Goal: Task Accomplishment & Management: Use online tool/utility

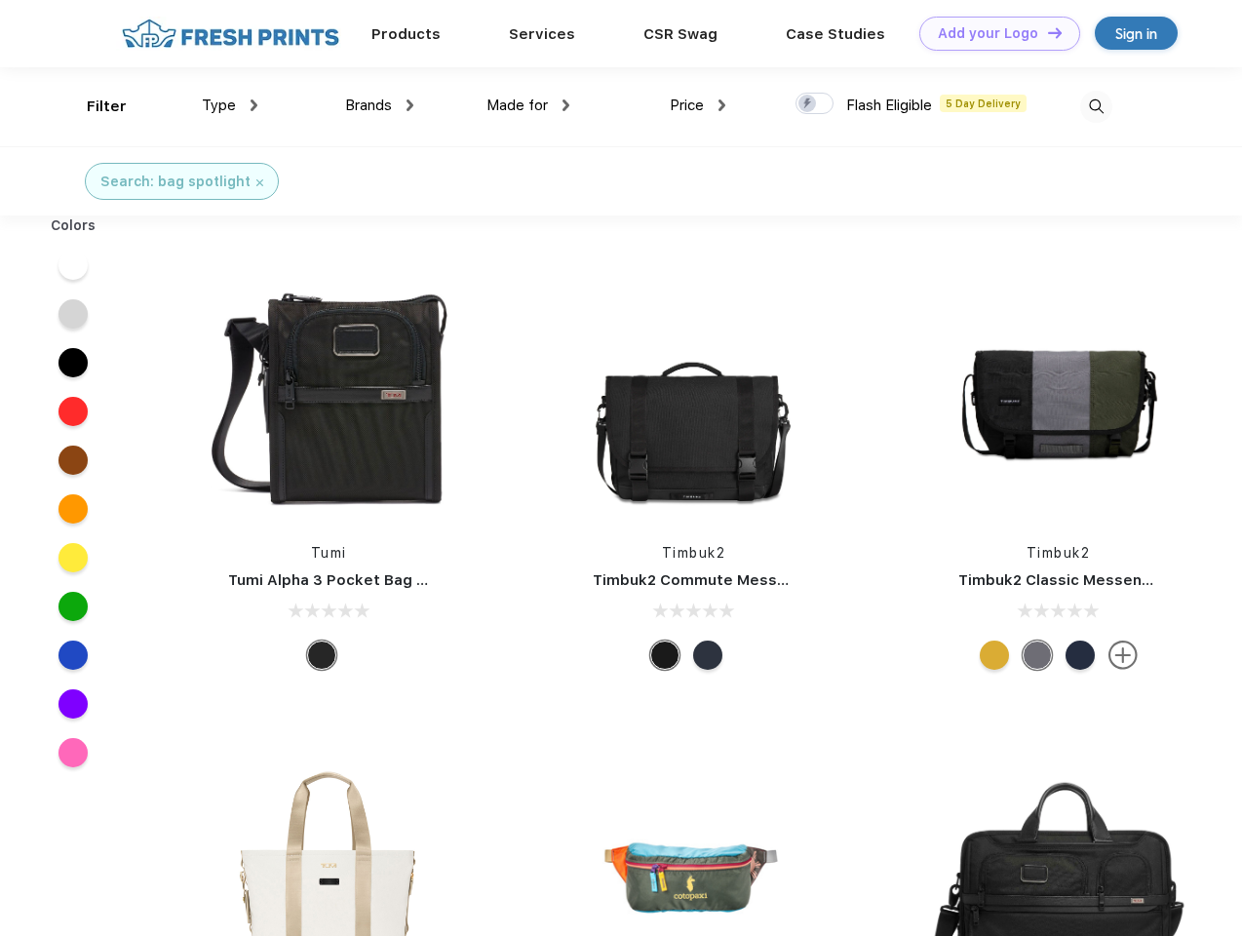
scroll to position [1, 0]
click at [993, 33] on link "Add your Logo Design Tool" at bounding box center [1000, 34] width 161 height 34
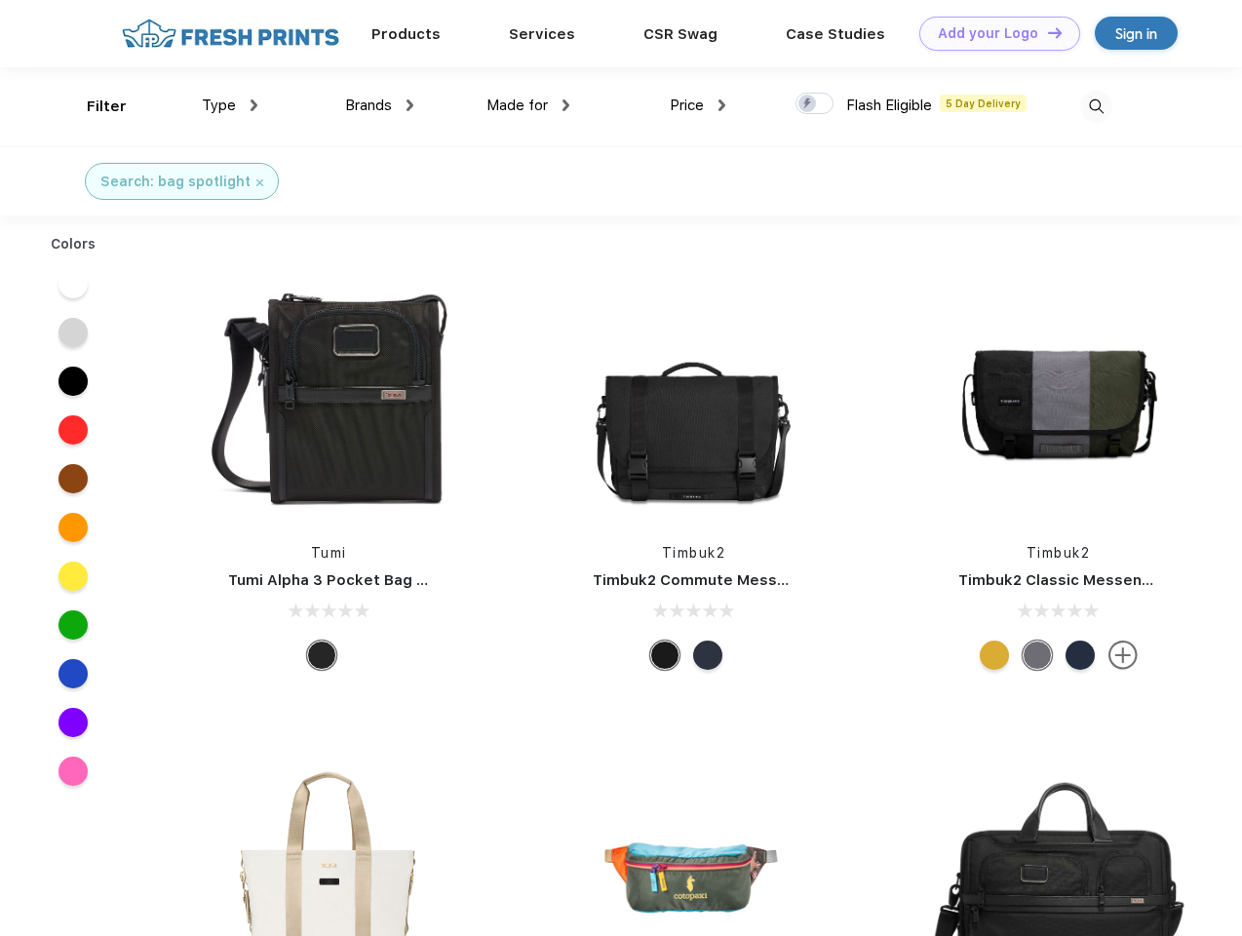
click at [0, 0] on div "Design Tool" at bounding box center [0, 0] width 0 height 0
click at [1046, 32] on link "Add your Logo Design Tool" at bounding box center [1000, 34] width 161 height 34
click at [94, 106] on div "Filter" at bounding box center [107, 107] width 40 height 22
click at [230, 105] on span "Type" at bounding box center [219, 106] width 34 height 18
click at [379, 105] on span "Brands" at bounding box center [368, 106] width 47 height 18
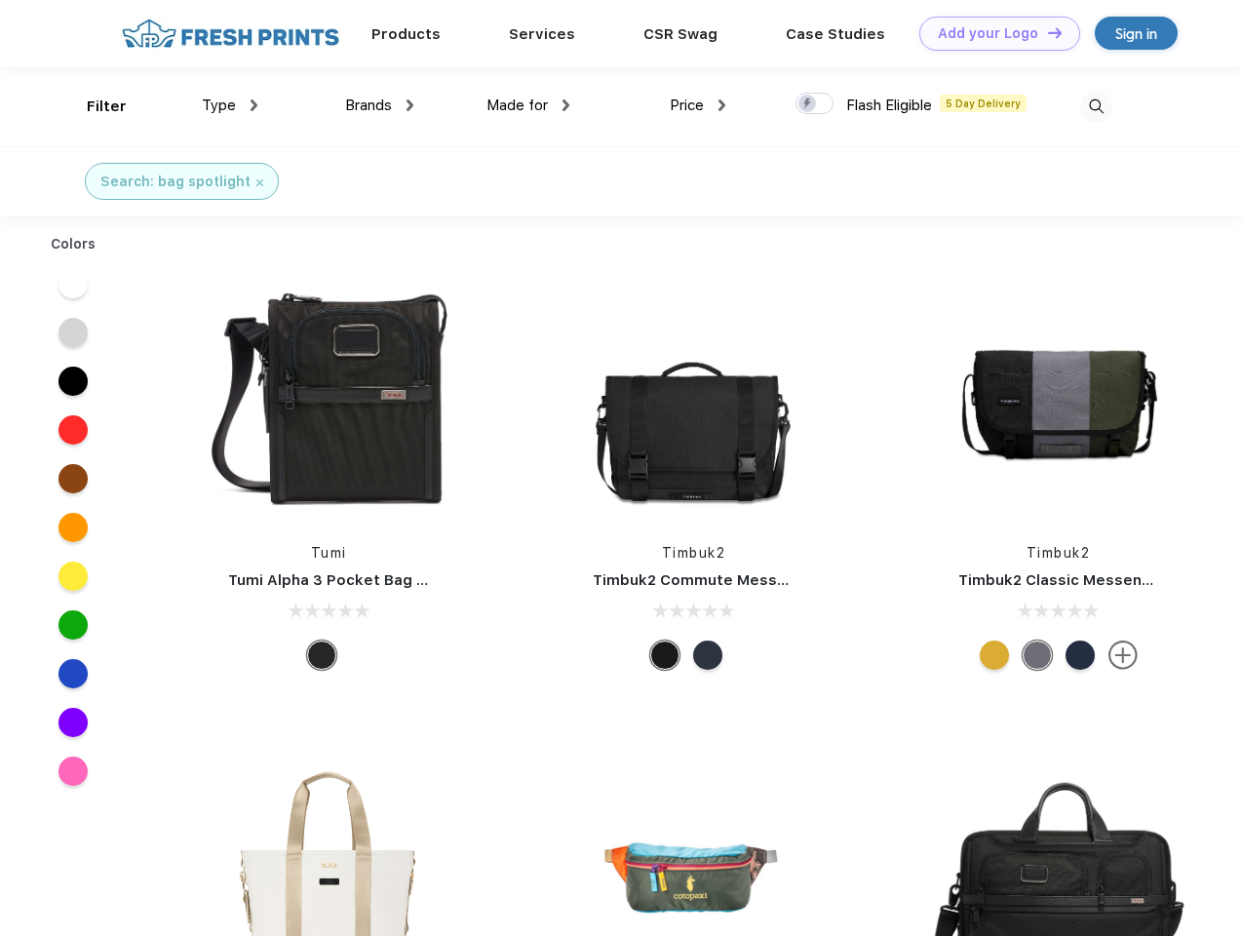
click at [529, 105] on span "Made for" at bounding box center [517, 106] width 61 height 18
click at [698, 105] on span "Price" at bounding box center [687, 106] width 34 height 18
click at [815, 104] on div at bounding box center [815, 103] width 38 height 21
click at [808, 104] on input "checkbox" at bounding box center [802, 98] width 13 height 13
click at [1096, 106] on img at bounding box center [1096, 107] width 32 height 32
